Goal: Browse casually: Explore the website without a specific task or goal

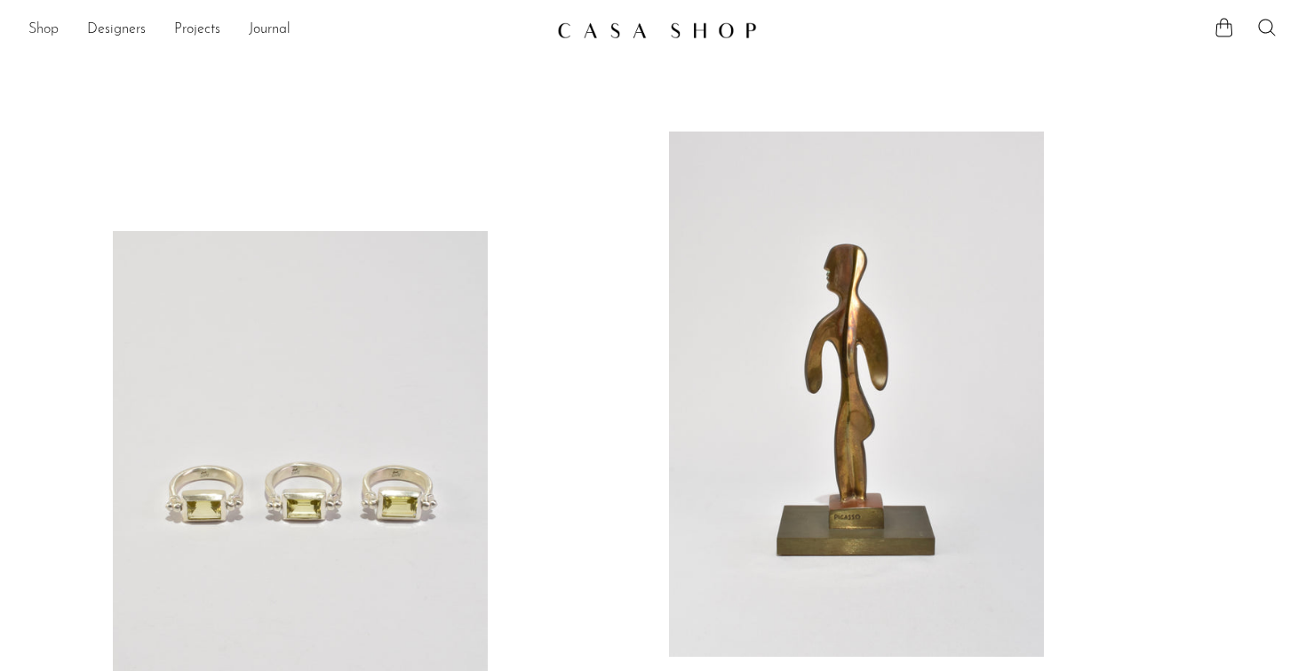
click at [52, 26] on link "Shop" at bounding box center [43, 30] width 30 height 23
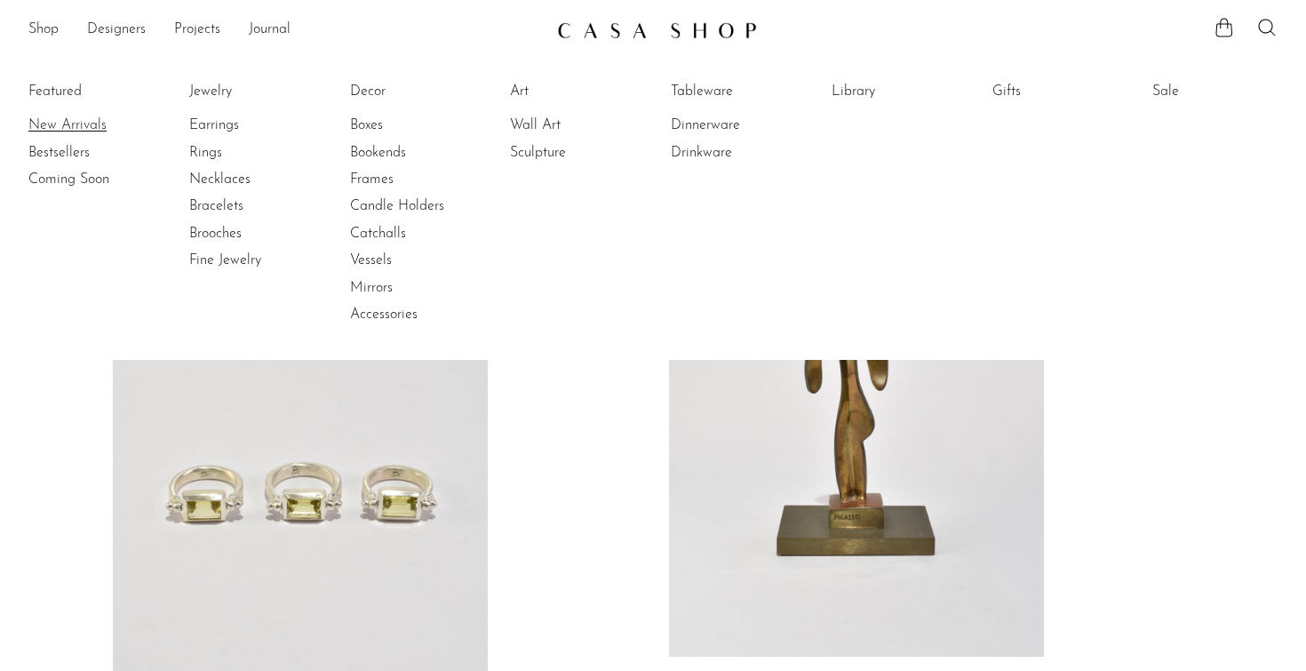
click at [68, 126] on link "New Arrivals" at bounding box center [94, 126] width 133 height 20
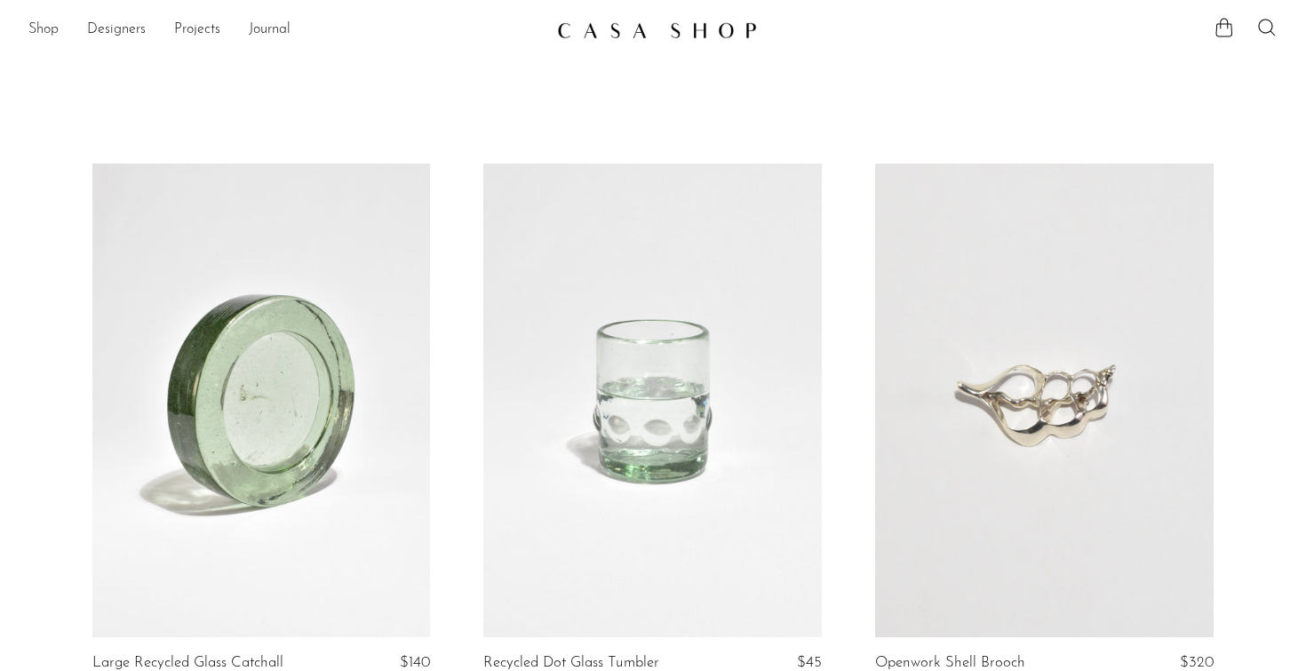
click at [38, 32] on link "Shop" at bounding box center [43, 30] width 30 height 23
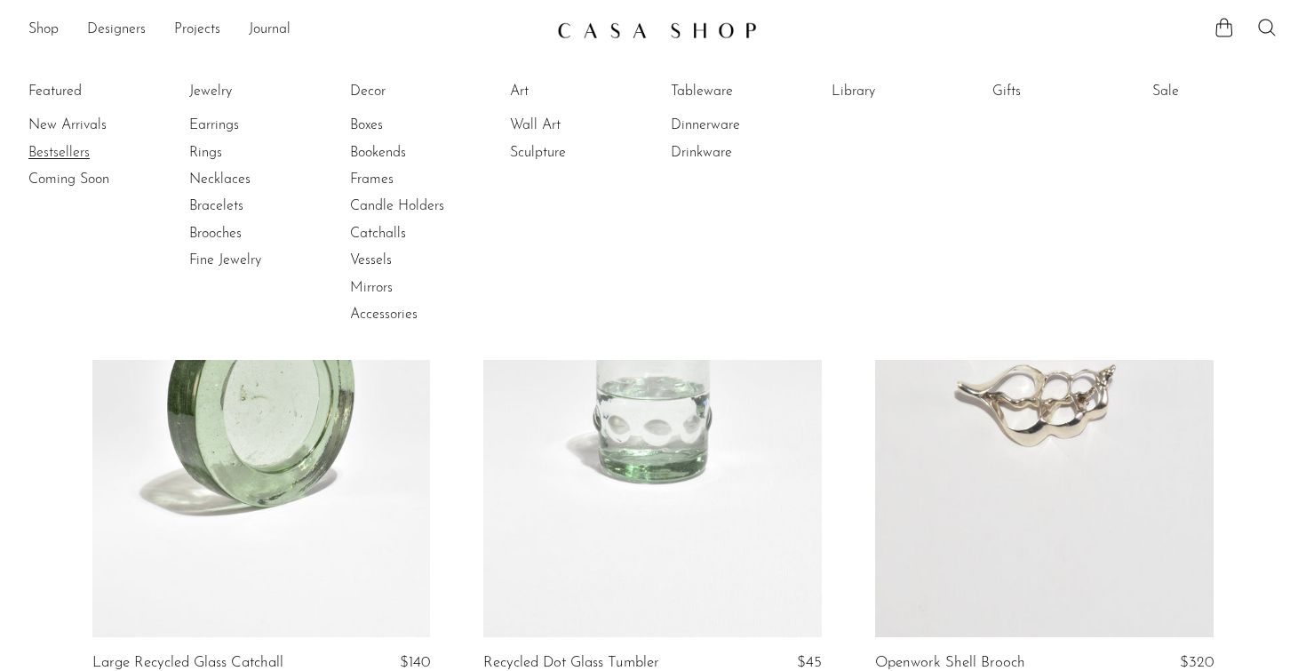
click at [54, 153] on link "Bestsellers" at bounding box center [94, 153] width 133 height 20
click at [92, 178] on link "Coming Soon" at bounding box center [94, 180] width 133 height 20
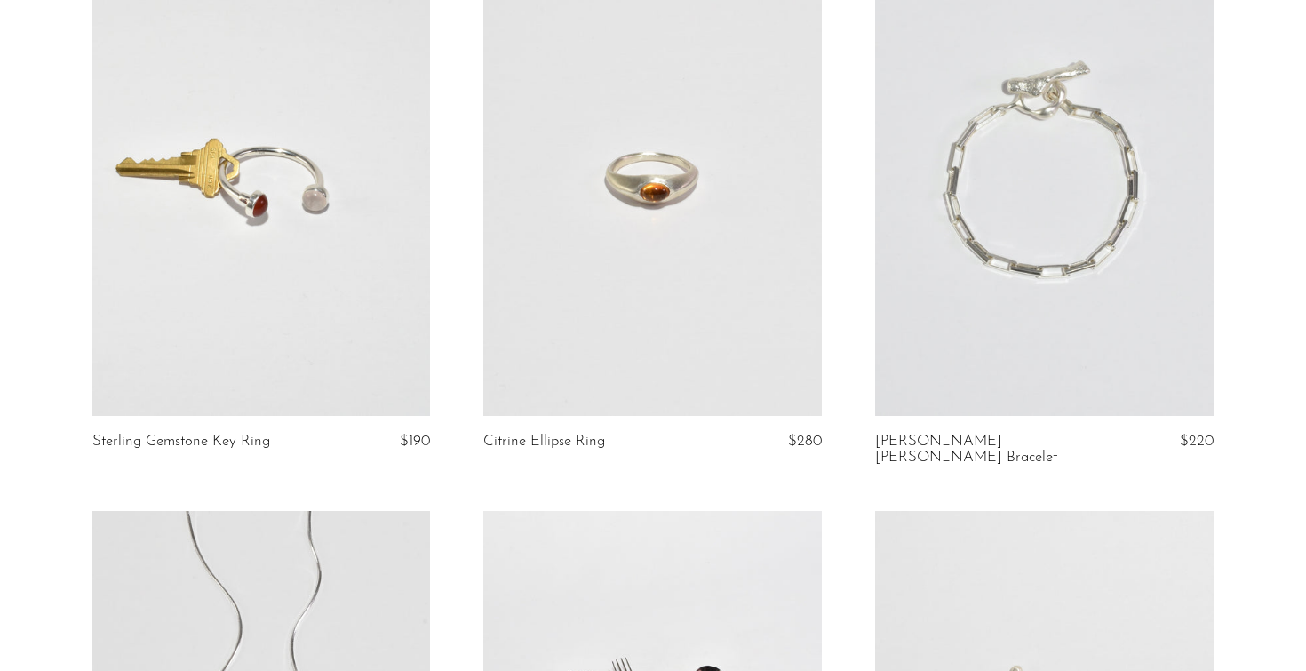
scroll to position [4449, 0]
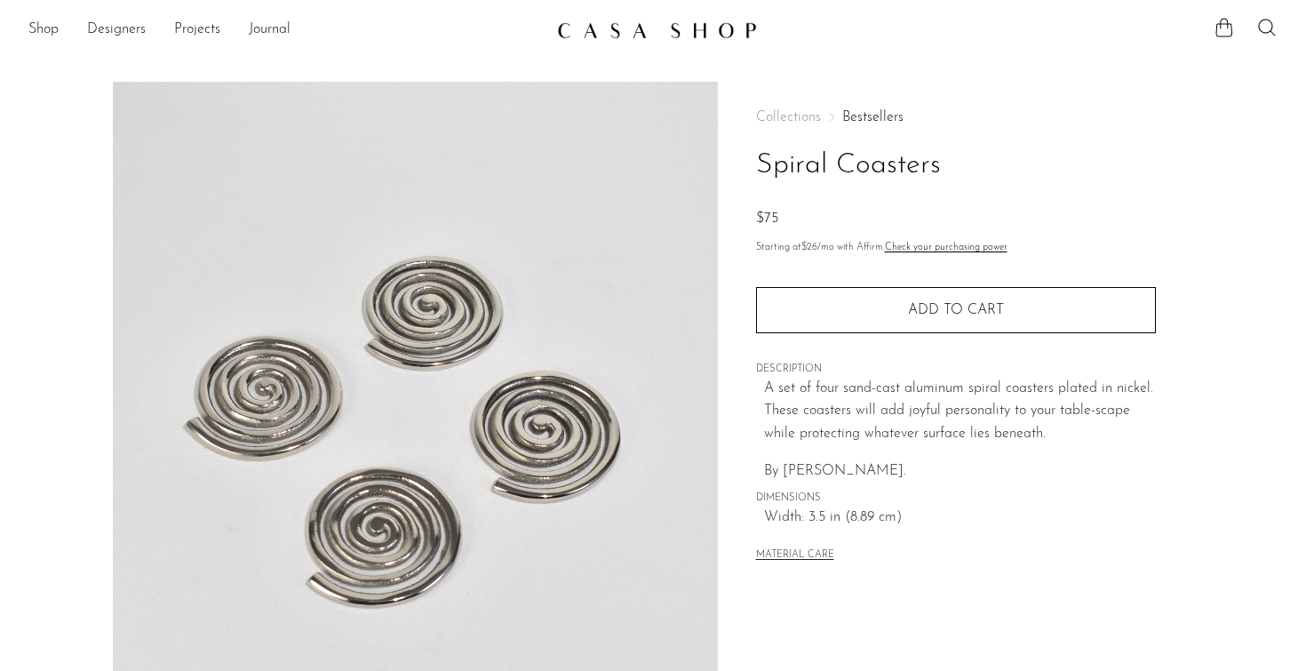
drag, startPoint x: 786, startPoint y: 469, endPoint x: 906, endPoint y: 474, distance: 120.0
click at [906, 474] on span "By Sophie Lou Jacobsen." at bounding box center [835, 471] width 142 height 14
copy span "Sophie Lou Jacobsen"
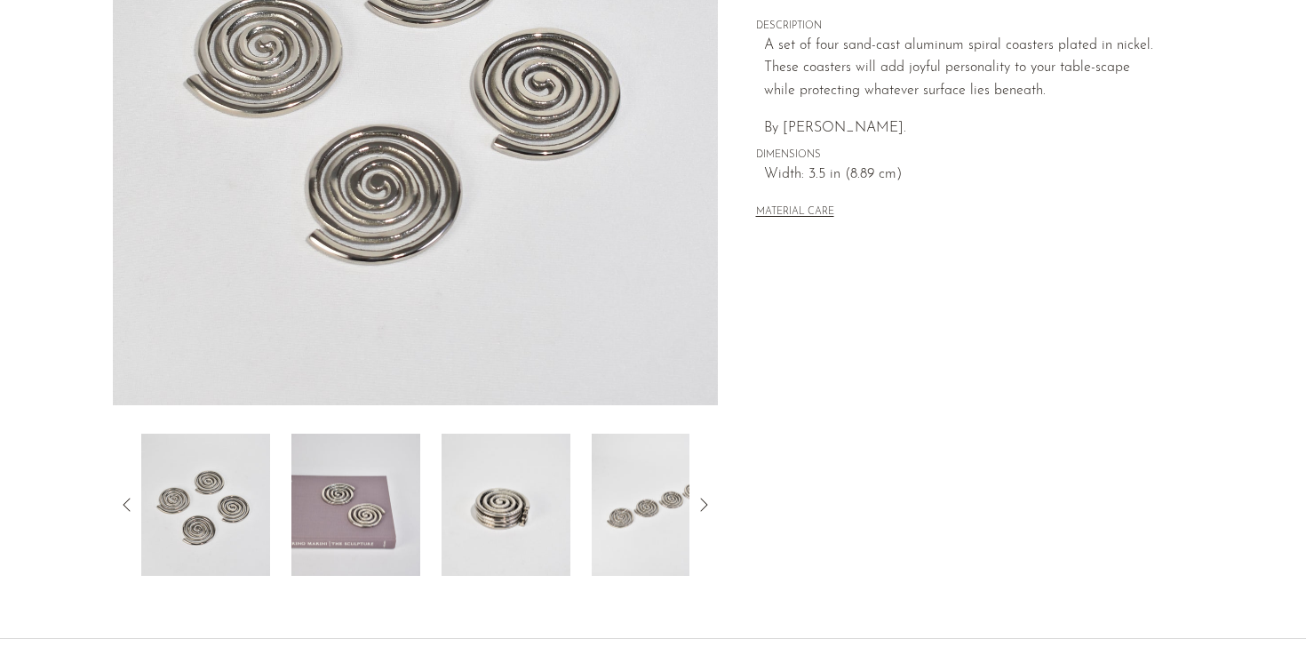
scroll to position [486, 0]
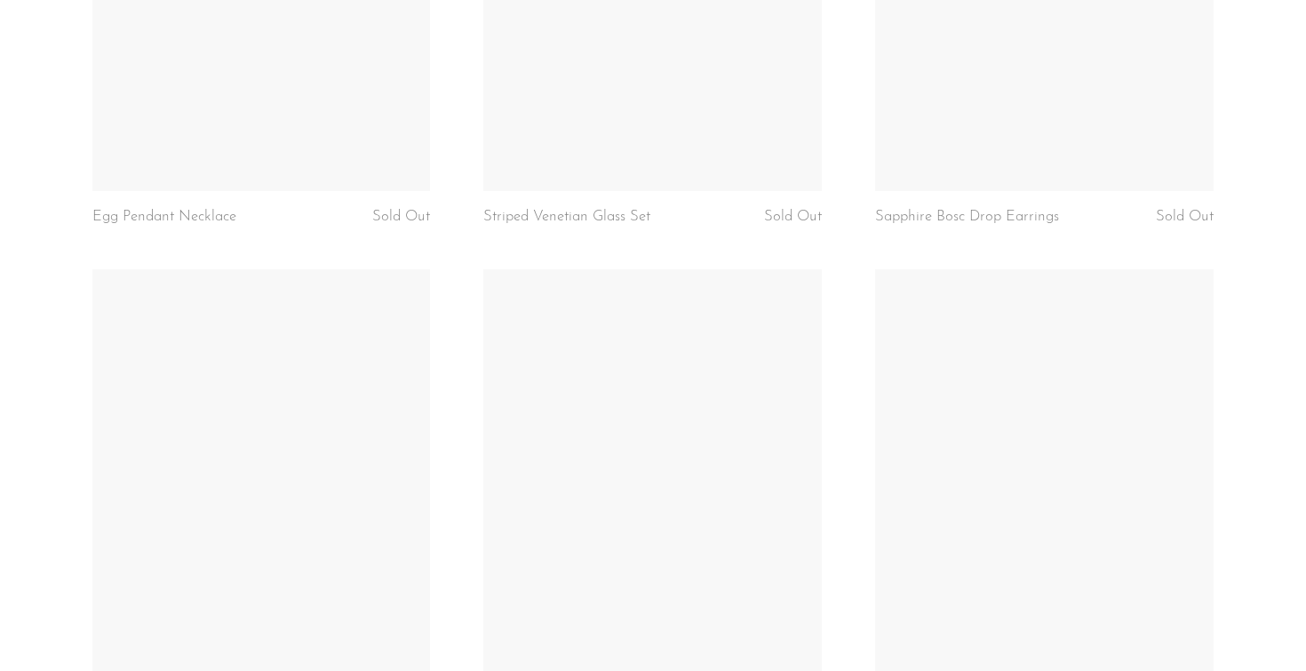
scroll to position [4740, 0]
